Goal: Information Seeking & Learning: Learn about a topic

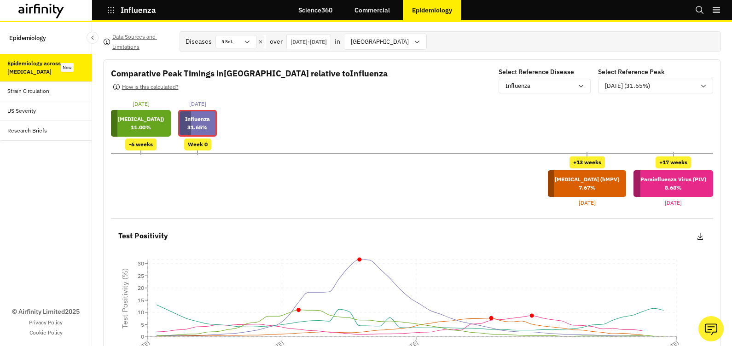
click at [113, 10] on icon "button" at bounding box center [111, 10] width 6 height 6
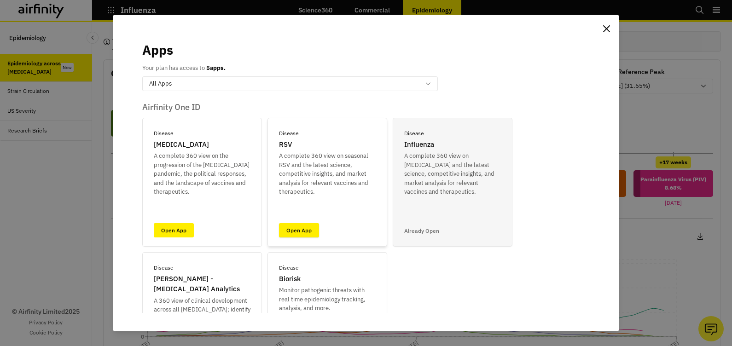
click at [304, 232] on link "Open App" at bounding box center [299, 230] width 40 height 14
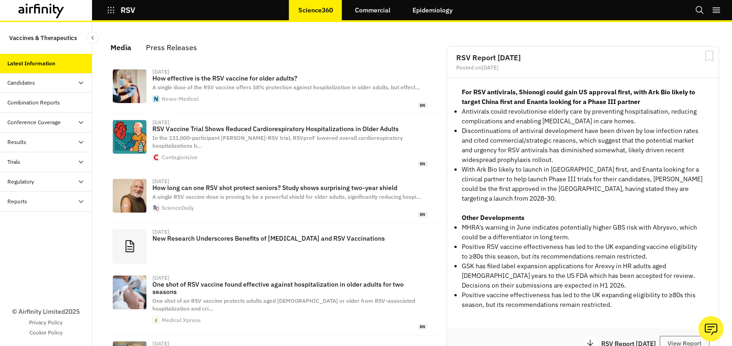
scroll to position [567, 267]
click at [436, 14] on link "Epidemiology" at bounding box center [432, 10] width 58 height 22
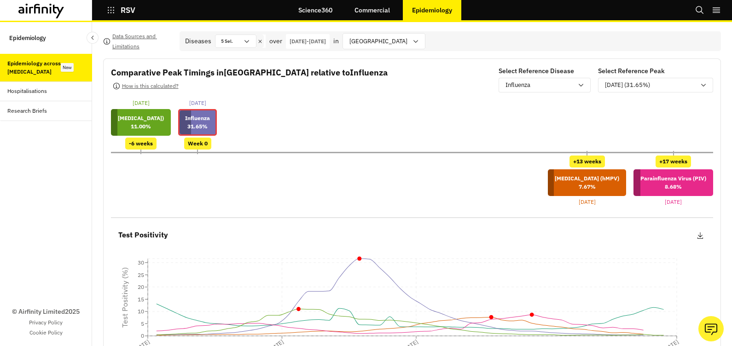
click at [41, 90] on div "Hospitalisations" at bounding box center [27, 91] width 40 height 8
